Goal: Task Accomplishment & Management: Use online tool/utility

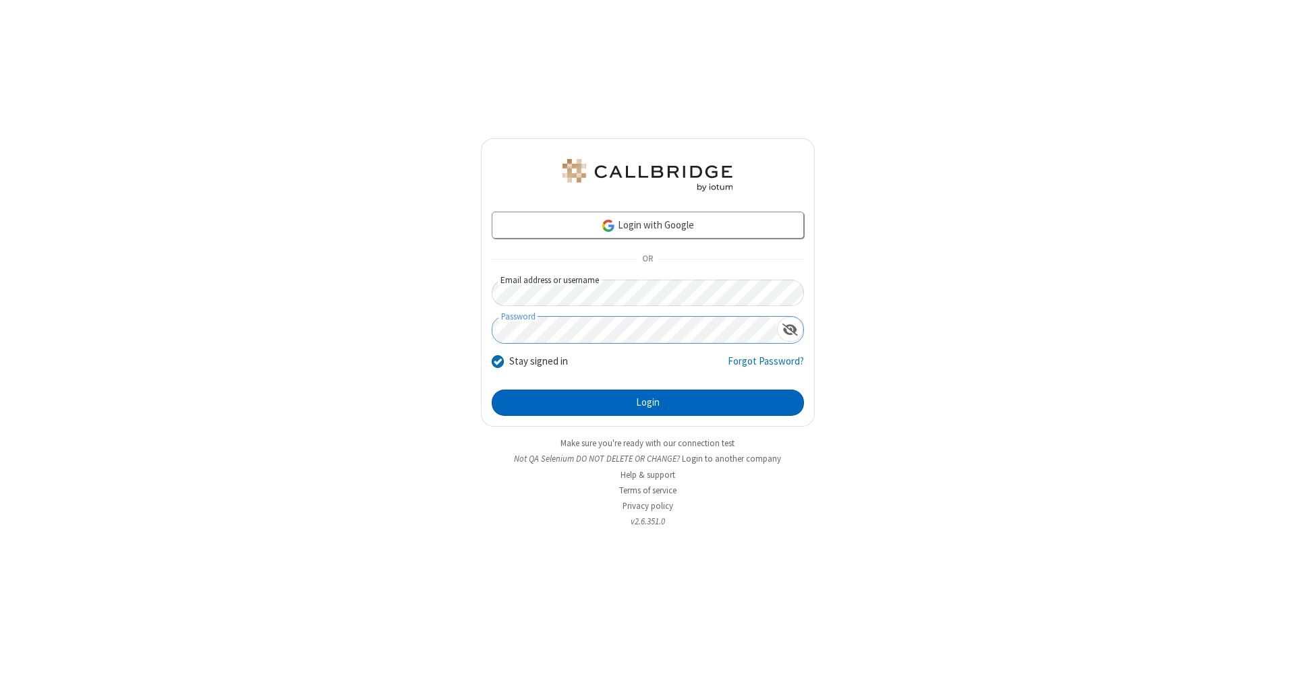
click at [647, 403] on button "Login" at bounding box center [648, 403] width 312 height 27
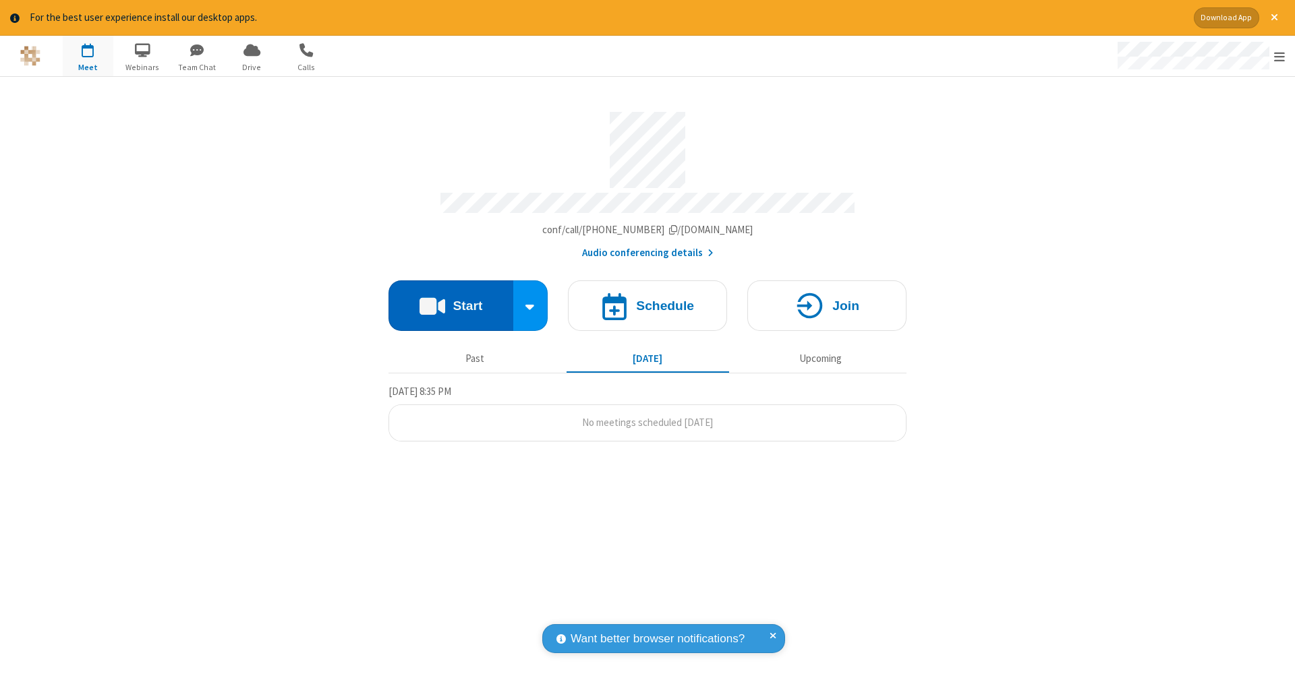
click at [450, 299] on button "Start" at bounding box center [450, 305] width 125 height 51
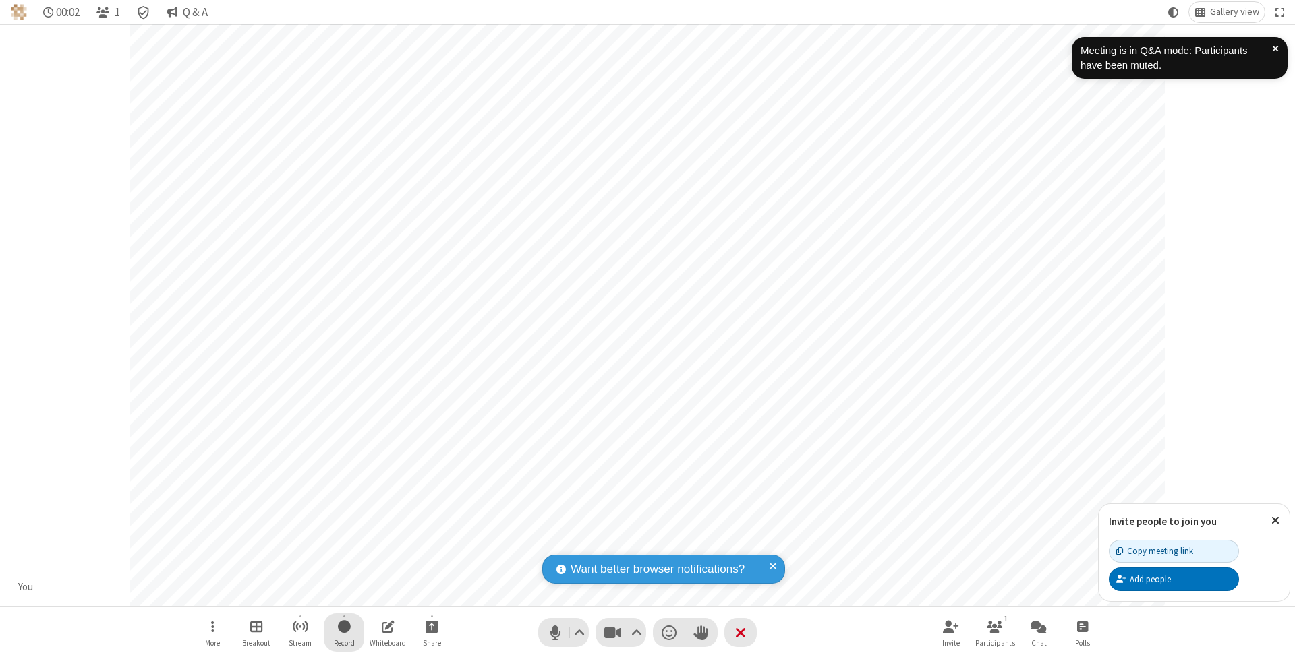
click at [344, 632] on span "Start recording" at bounding box center [344, 626] width 13 height 17
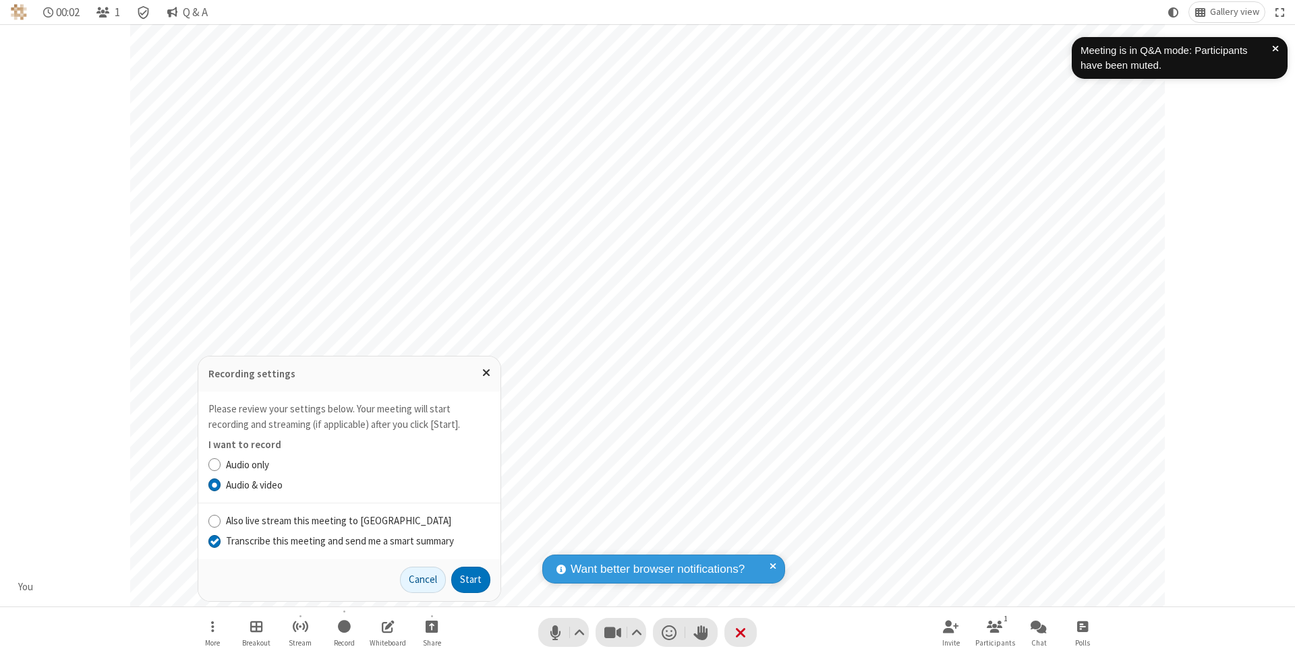
click at [214, 541] on input "Transcribe this meeting and send me a smart summary" at bounding box center [214, 541] width 13 height 14
click at [471, 580] on button "Start" at bounding box center [470, 580] width 39 height 27
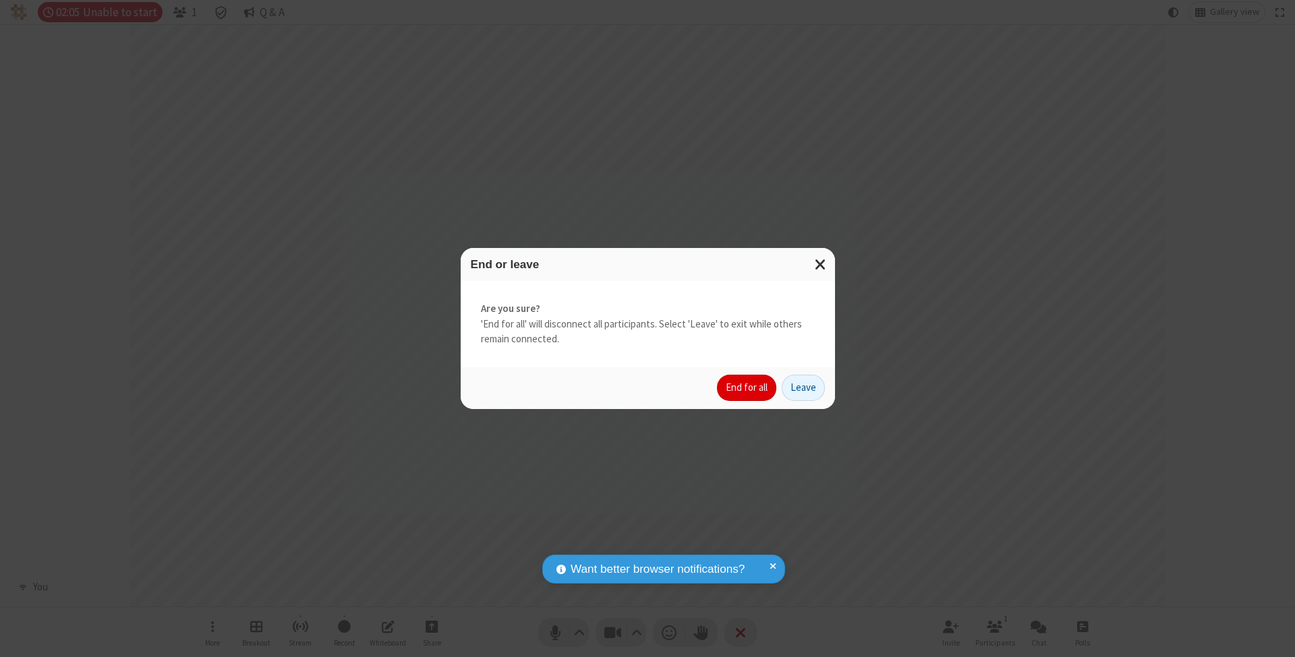
click at [747, 387] on button "End for all" at bounding box center [746, 388] width 59 height 27
